Goal: Find specific page/section

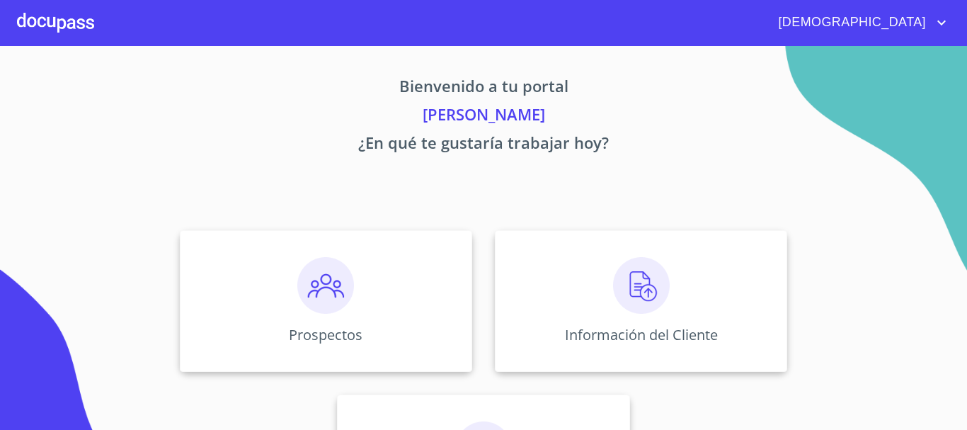
click at [614, 292] on img at bounding box center [641, 285] width 57 height 57
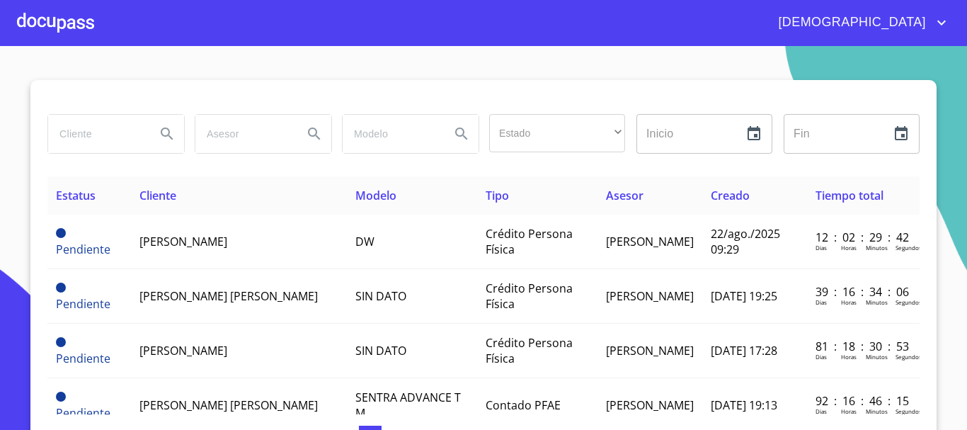
click at [101, 132] on input "search" at bounding box center [96, 134] width 96 height 38
type input "[PERSON_NAME]"
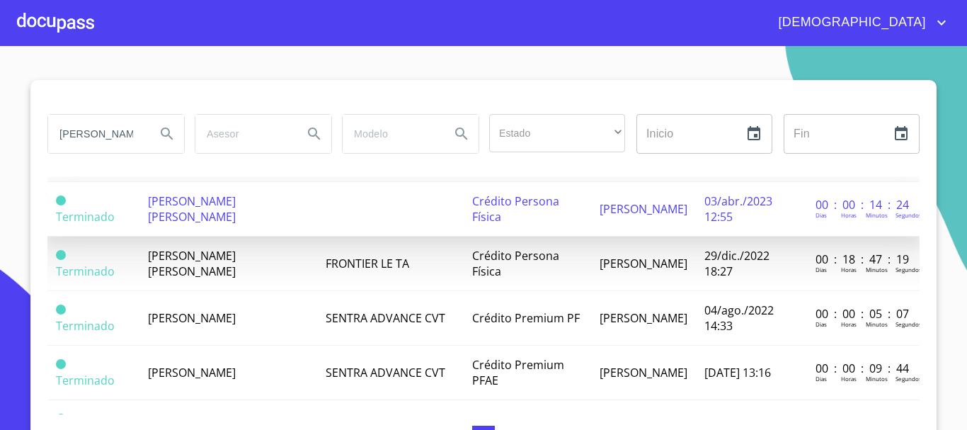
scroll to position [270, 0]
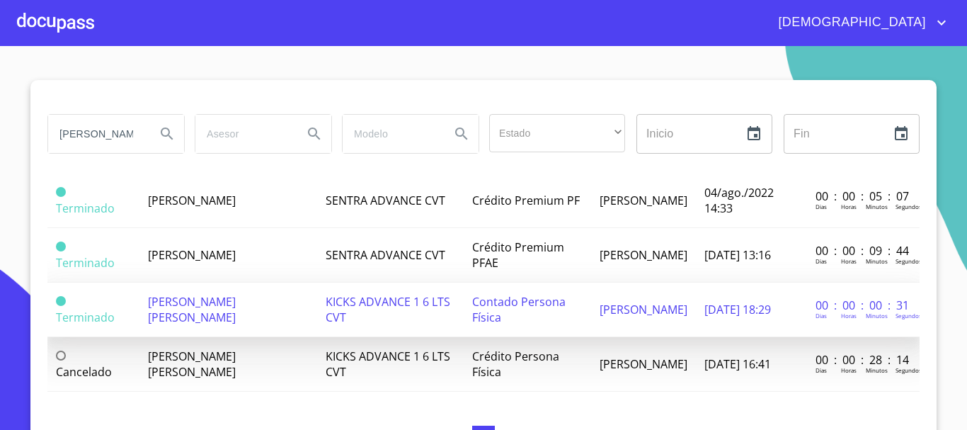
click at [273, 283] on td "[PERSON_NAME] [PERSON_NAME]" at bounding box center [229, 310] width 178 height 55
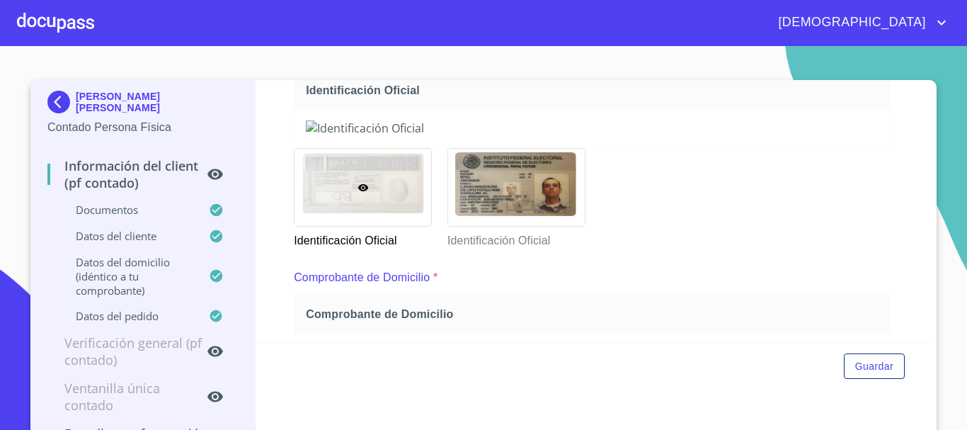
scroll to position [567, 0]
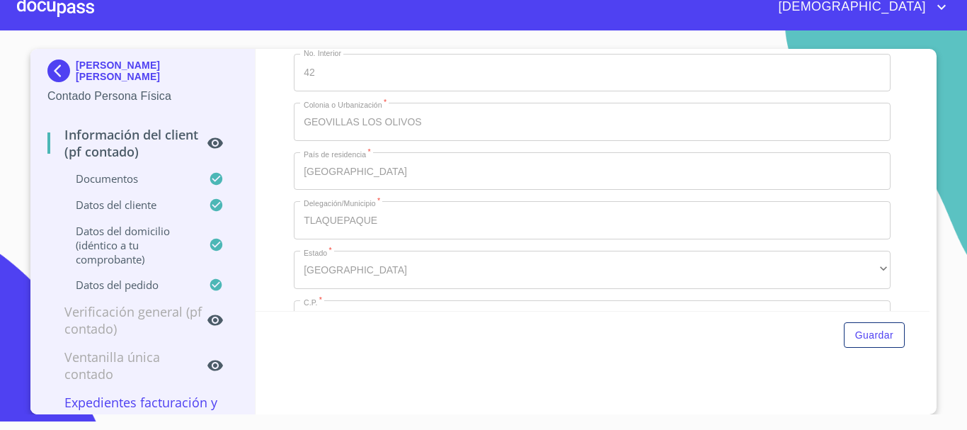
scroll to position [2648, 0]
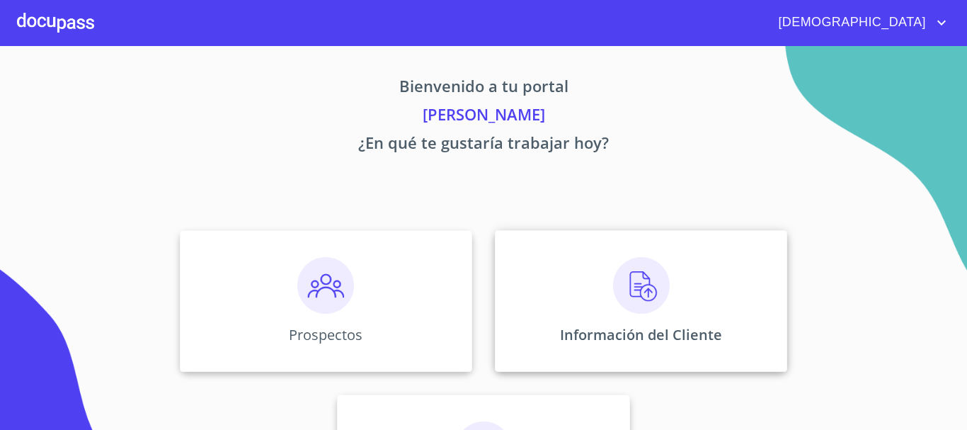
click at [645, 284] on img at bounding box center [641, 285] width 57 height 57
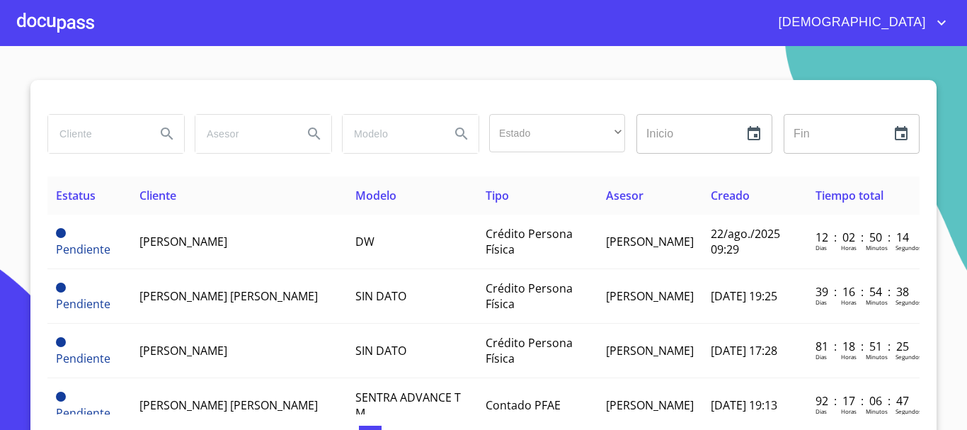
click at [115, 133] on input "search" at bounding box center [96, 134] width 96 height 38
type input "bernardo diaz"
